Goal: Information Seeking & Learning: Learn about a topic

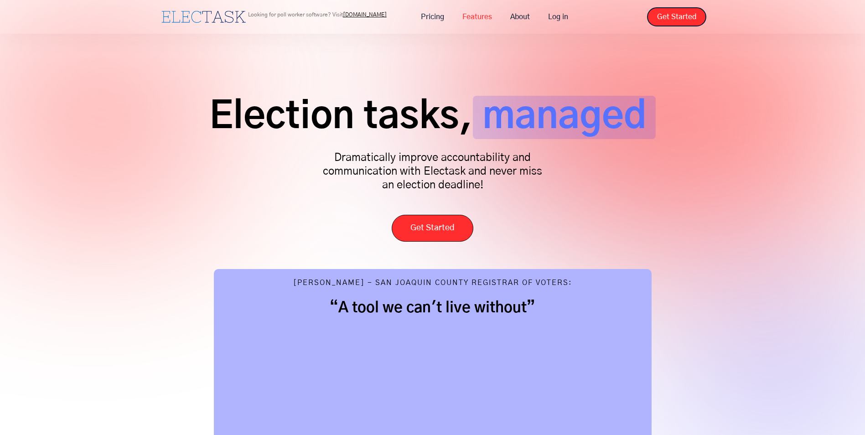
click at [479, 22] on link "Features" at bounding box center [477, 16] width 48 height 19
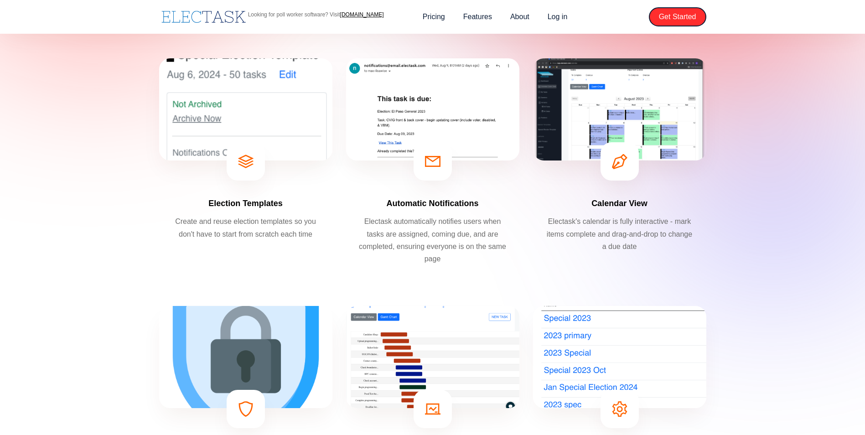
scroll to position [91, 0]
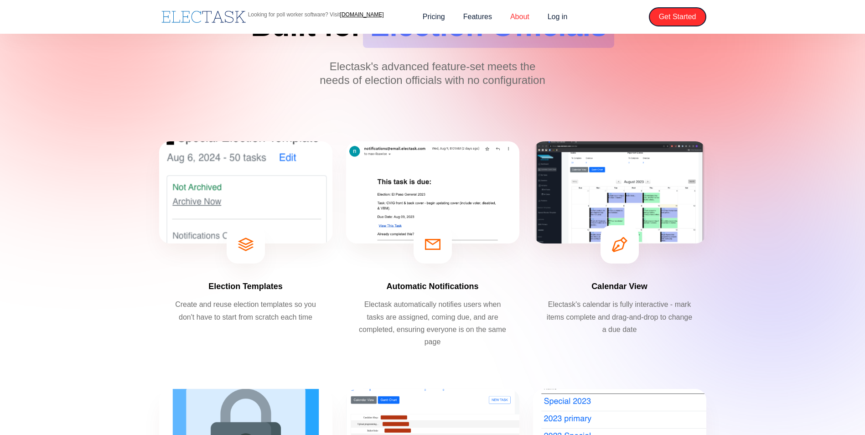
click at [519, 19] on link "About" at bounding box center [519, 16] width 37 height 19
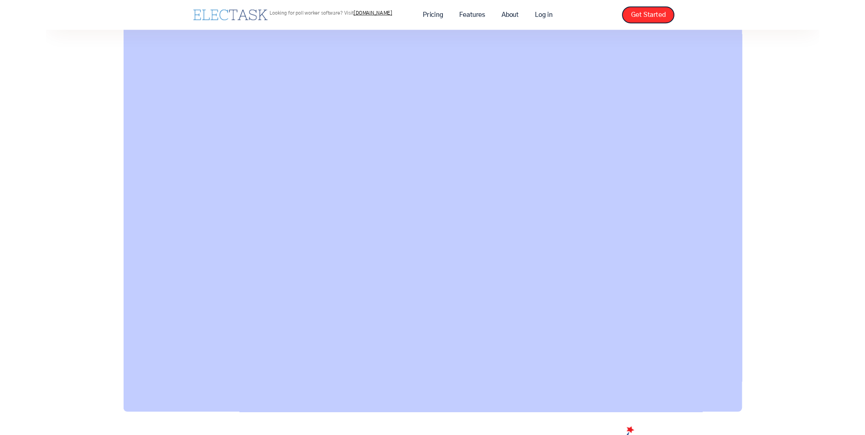
scroll to position [610, 0]
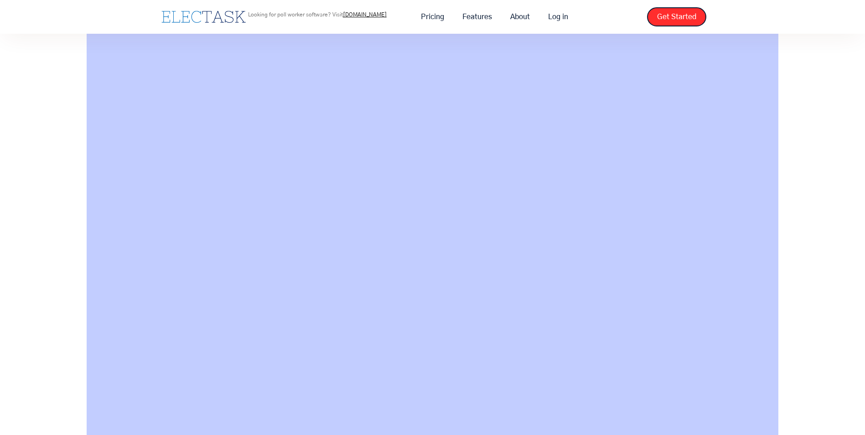
click at [838, 279] on div "See a demo from our CEO:" at bounding box center [432, 194] width 865 height 579
click at [822, 113] on div "See a demo from our CEO:" at bounding box center [432, 149] width 865 height 579
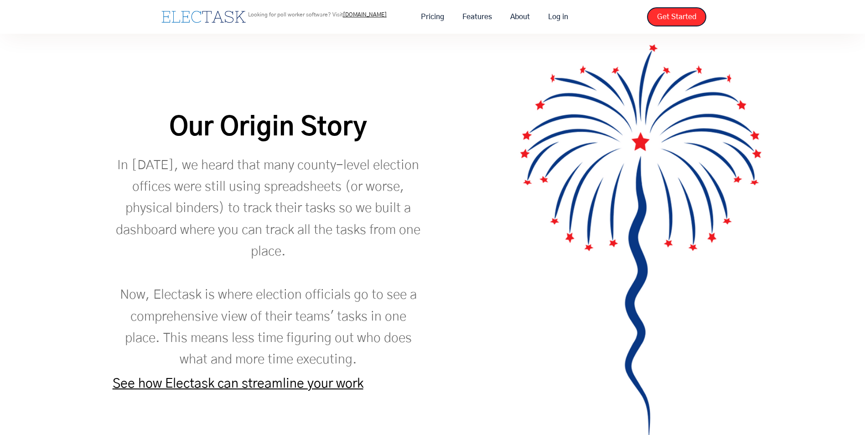
scroll to position [1066, 0]
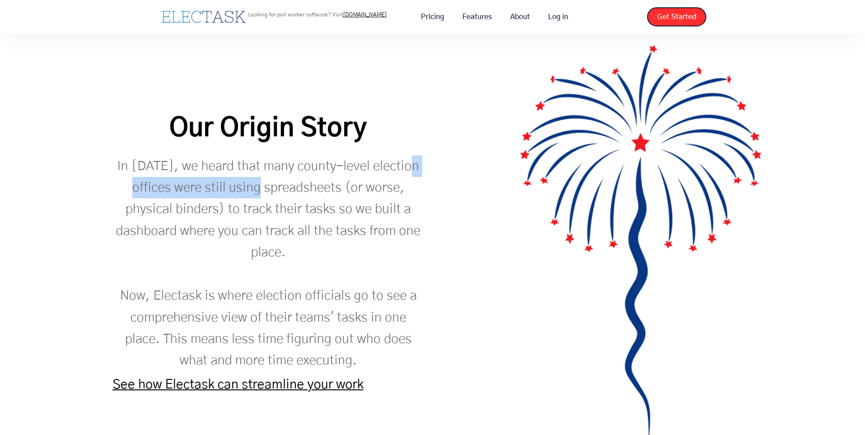
drag, startPoint x: 119, startPoint y: 201, endPoint x: 272, endPoint y: 200, distance: 153.2
click at [272, 200] on p "In 2015, we heard that many county-level election offices were still using spre…" at bounding box center [268, 263] width 311 height 216
drag, startPoint x: 272, startPoint y: 200, endPoint x: 279, endPoint y: 233, distance: 34.6
click at [279, 233] on p "In 2015, we heard that many county-level election offices were still using spre…" at bounding box center [268, 263] width 311 height 216
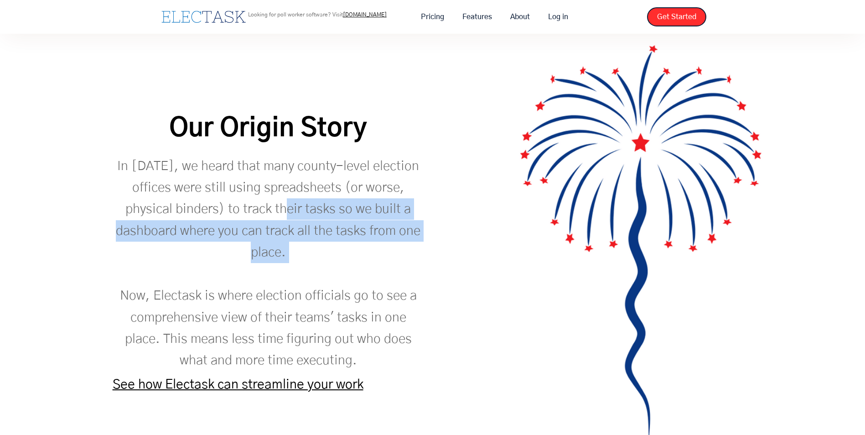
drag, startPoint x: 342, startPoint y: 272, endPoint x: 299, endPoint y: 207, distance: 78.5
click at [299, 207] on p "In 2015, we heard that many county-level election offices were still using spre…" at bounding box center [268, 263] width 311 height 216
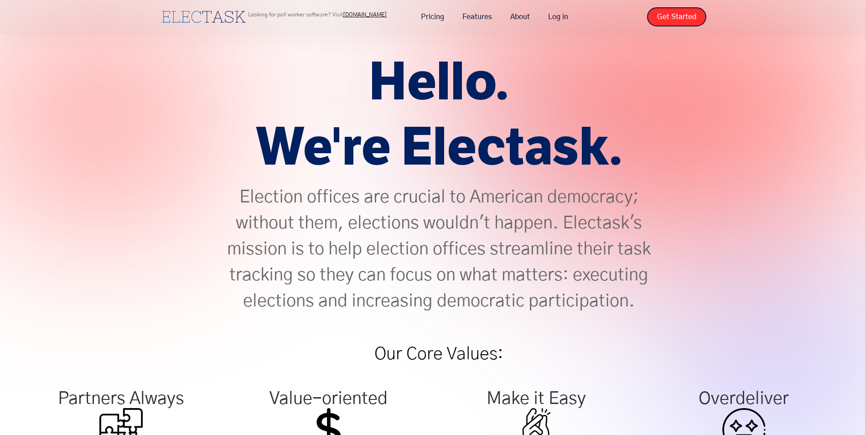
scroll to position [0, 0]
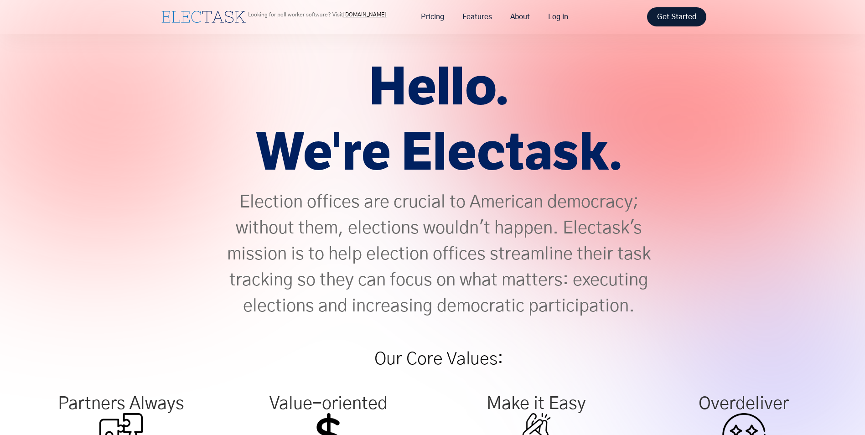
click at [686, 15] on link "Get Started" at bounding box center [676, 16] width 59 height 19
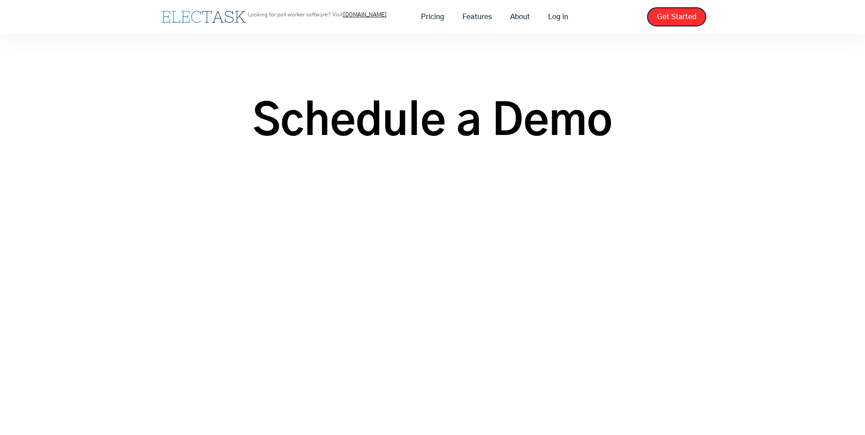
click at [442, 137] on h1 "Schedule a Demo" at bounding box center [432, 121] width 865 height 43
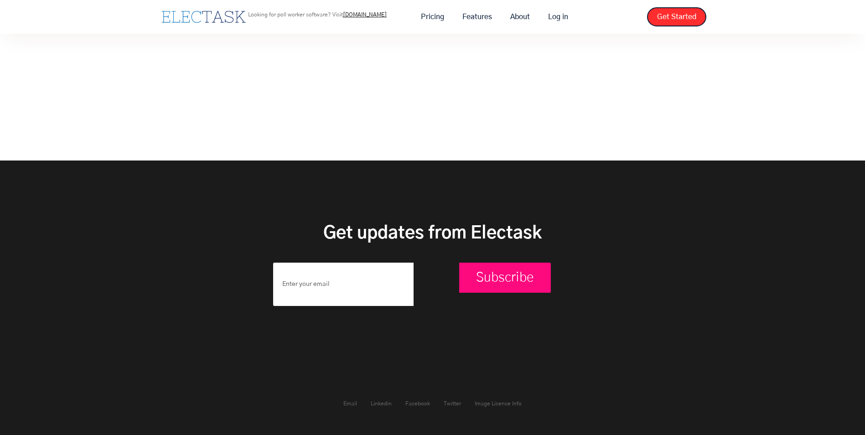
scroll to position [279, 0]
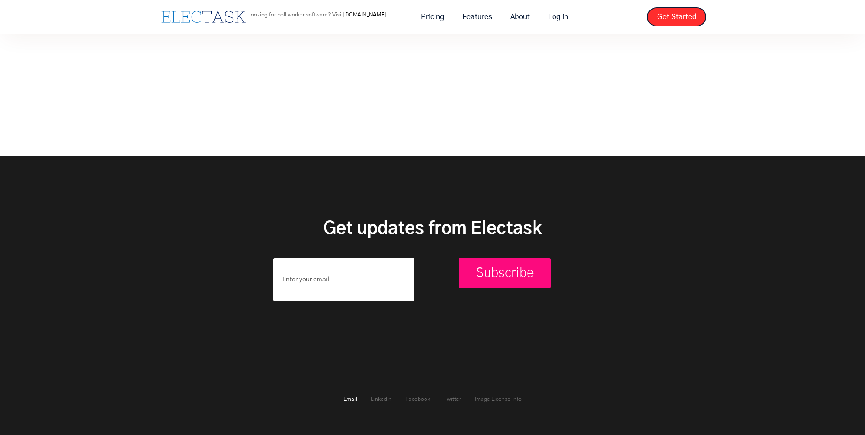
click at [354, 397] on link "Email" at bounding box center [350, 398] width 14 height 5
